Goal: Book appointment/travel/reservation

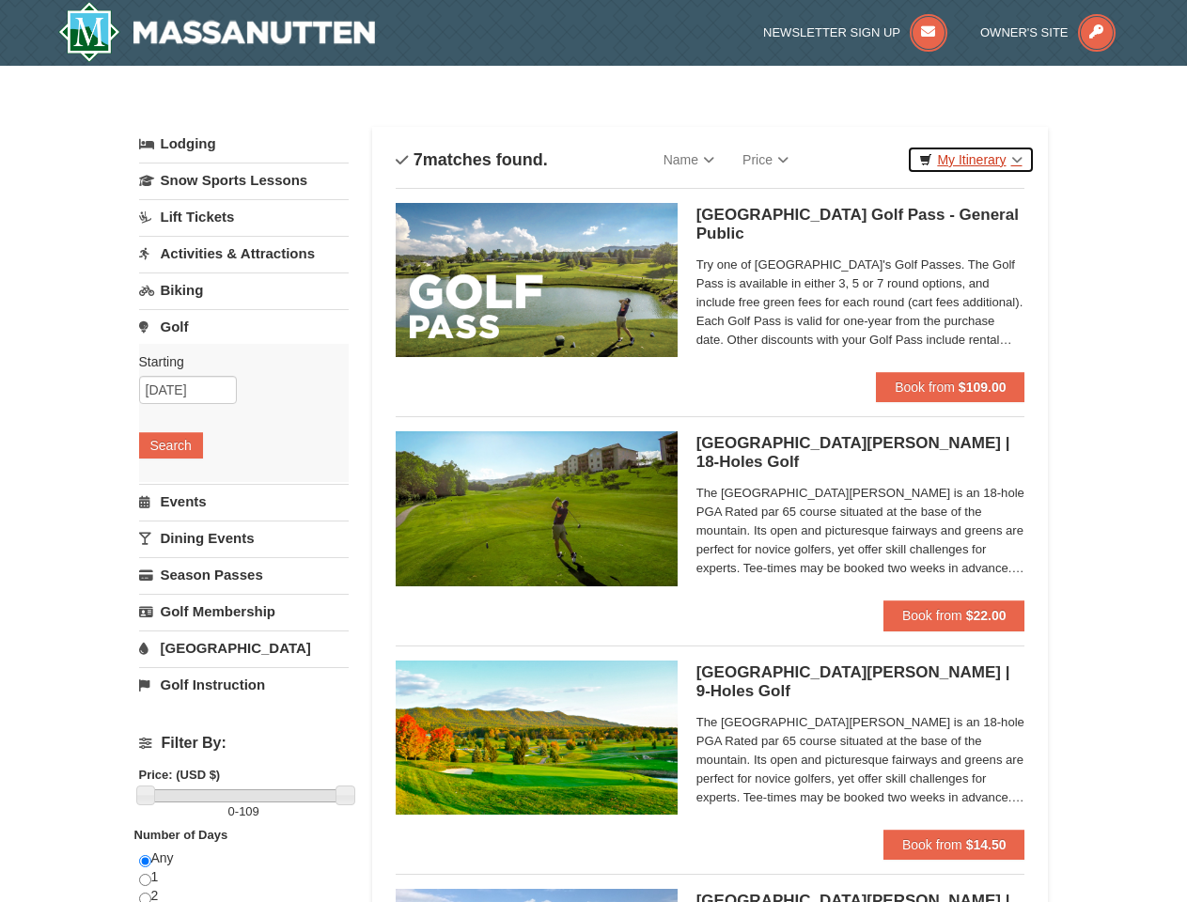
click at [970, 160] on link "My Itinerary" at bounding box center [970, 160] width 127 height 28
click at [243, 414] on div "Starting Please format dates MM/DD/YYYY Please format dates MM/DD/YYYY [DATE] S…" at bounding box center [244, 413] width 210 height 138
click at [243, 179] on link "Snow Sports Lessons" at bounding box center [244, 180] width 210 height 35
click at [171, 445] on button "Search" at bounding box center [171, 445] width 64 height 26
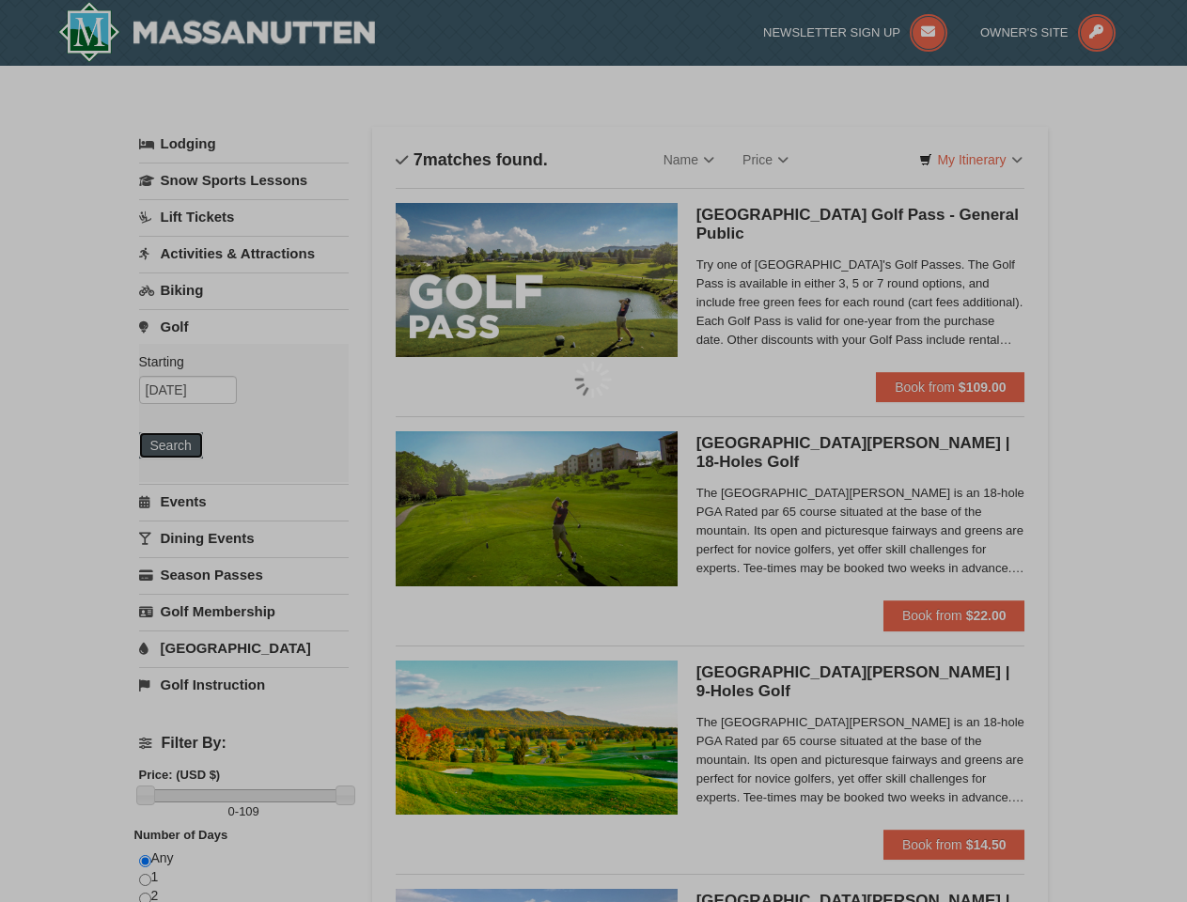
click at [243, 574] on div at bounding box center [593, 451] width 1187 height 902
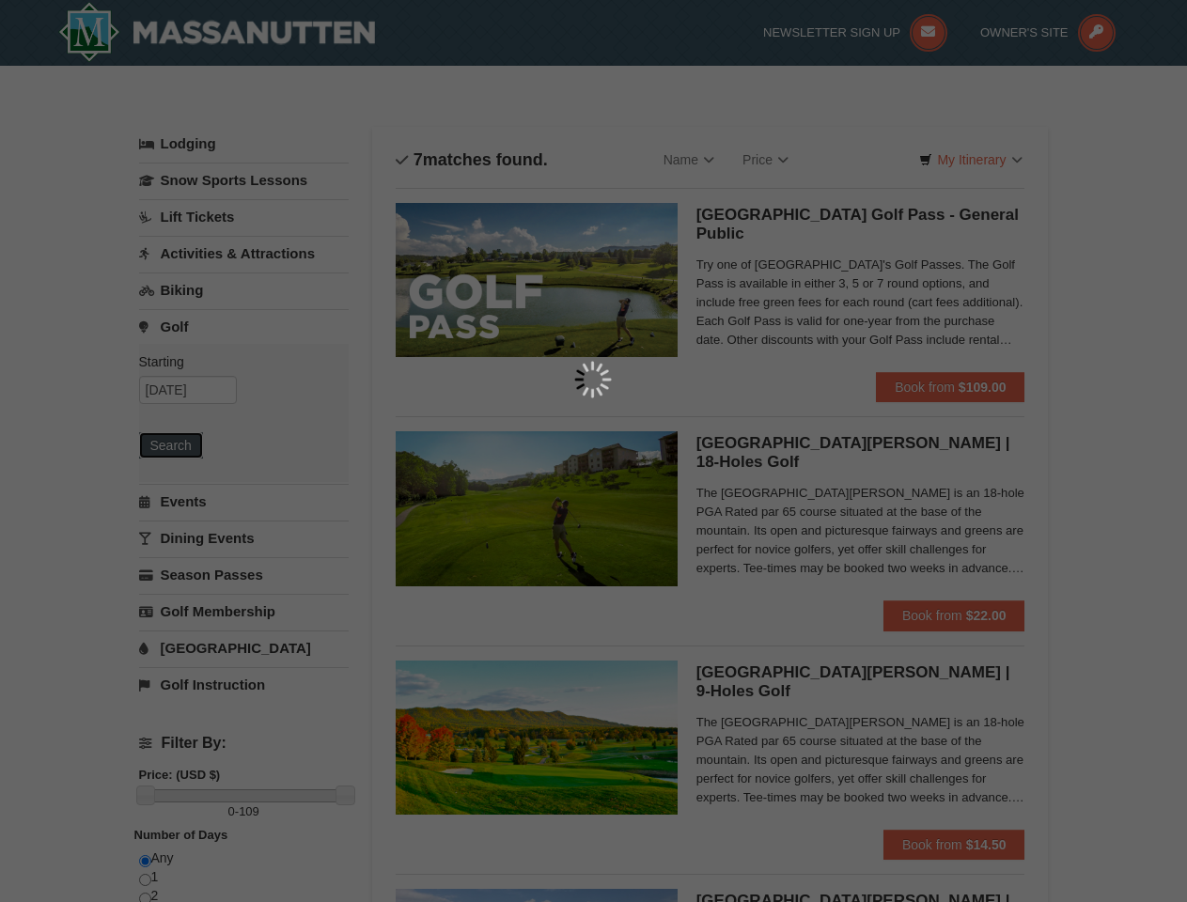
click at [243, 611] on div at bounding box center [593, 451] width 1187 height 902
click at [244, 796] on div at bounding box center [593, 451] width 1187 height 902
click at [146, 795] on div at bounding box center [593, 451] width 1187 height 902
click at [345, 795] on div at bounding box center [593, 451] width 1187 height 902
click at [145, 861] on div at bounding box center [593, 451] width 1187 height 902
